Goal: Navigation & Orientation: Go to known website

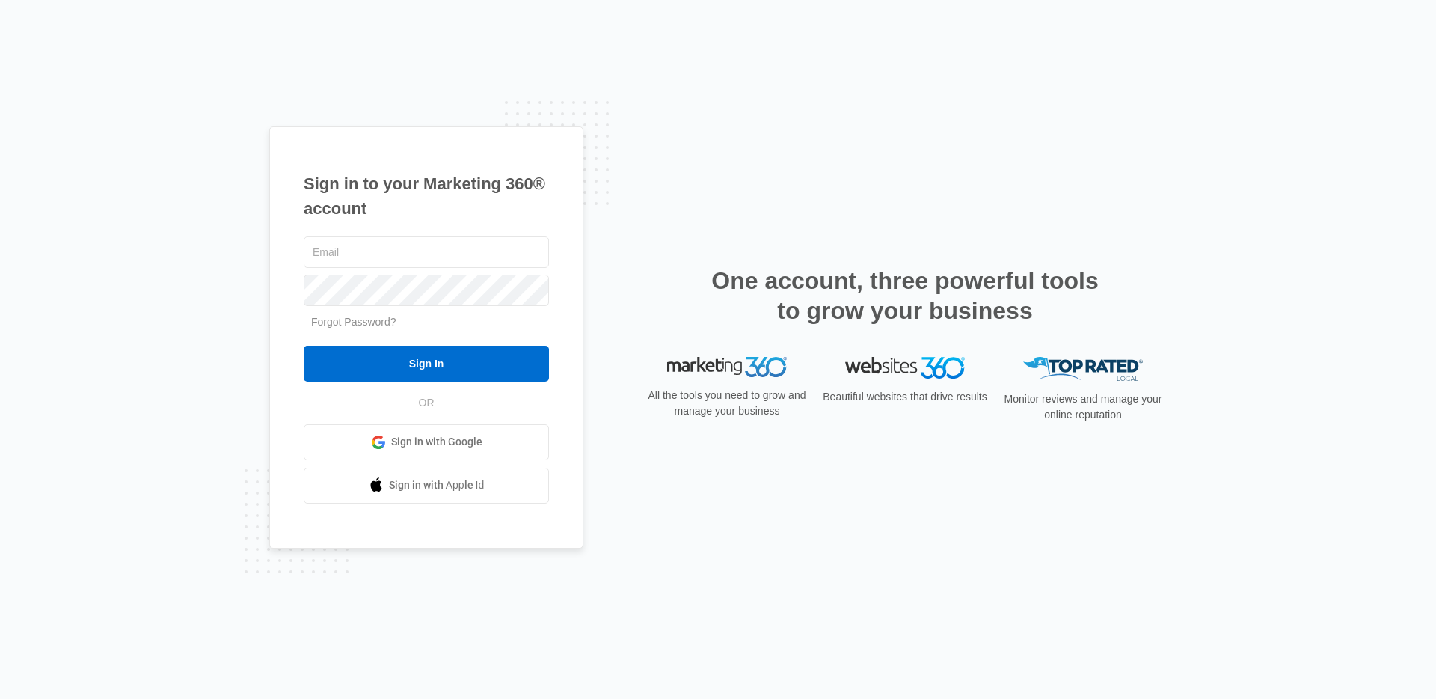
click at [379, 452] on link "Sign in with Google" at bounding box center [426, 442] width 245 height 36
